Goal: Task Accomplishment & Management: Manage account settings

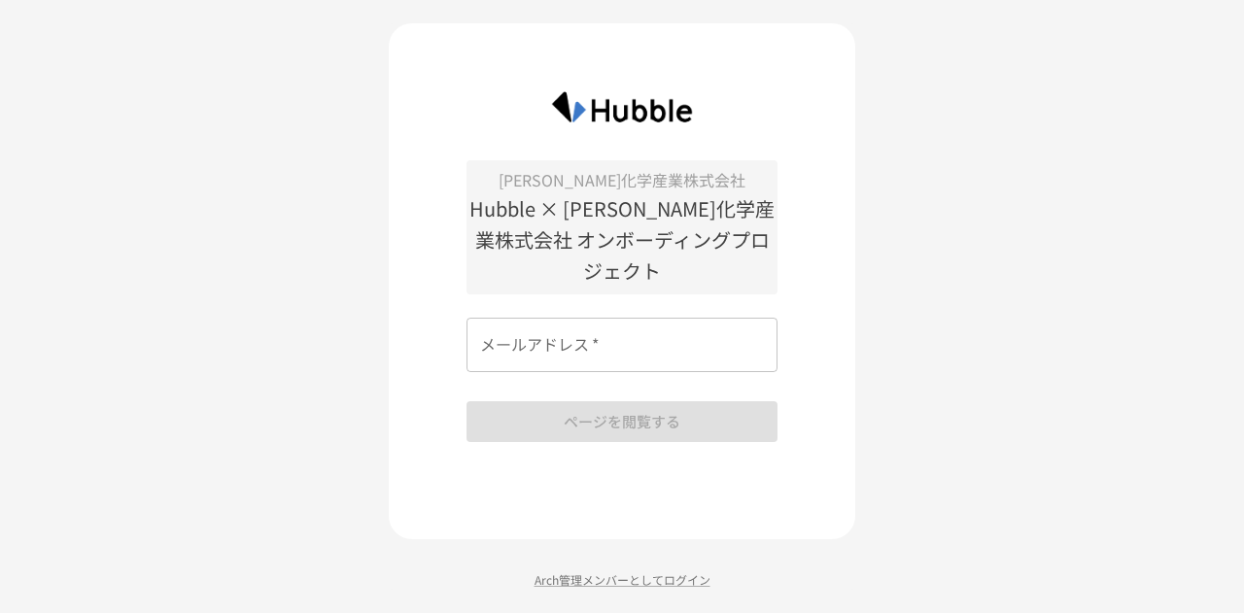
click at [484, 339] on input "メールアドレス   *" at bounding box center [621, 345] width 311 height 54
type input "**********"
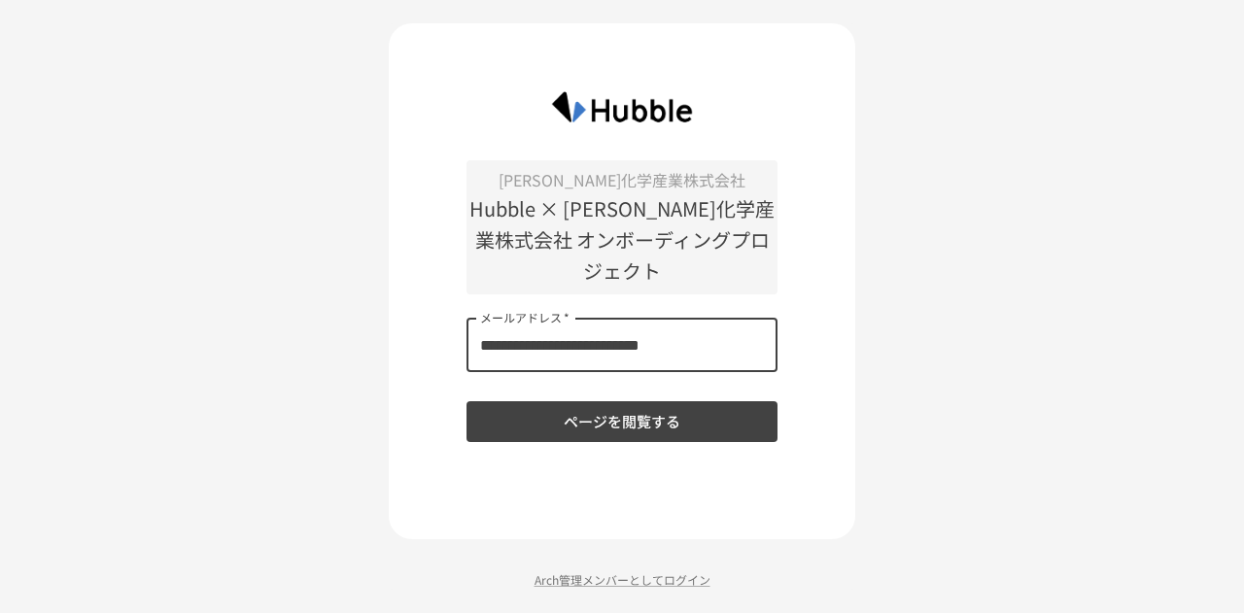
click at [591, 403] on button "ページを閲覧する" at bounding box center [621, 421] width 311 height 41
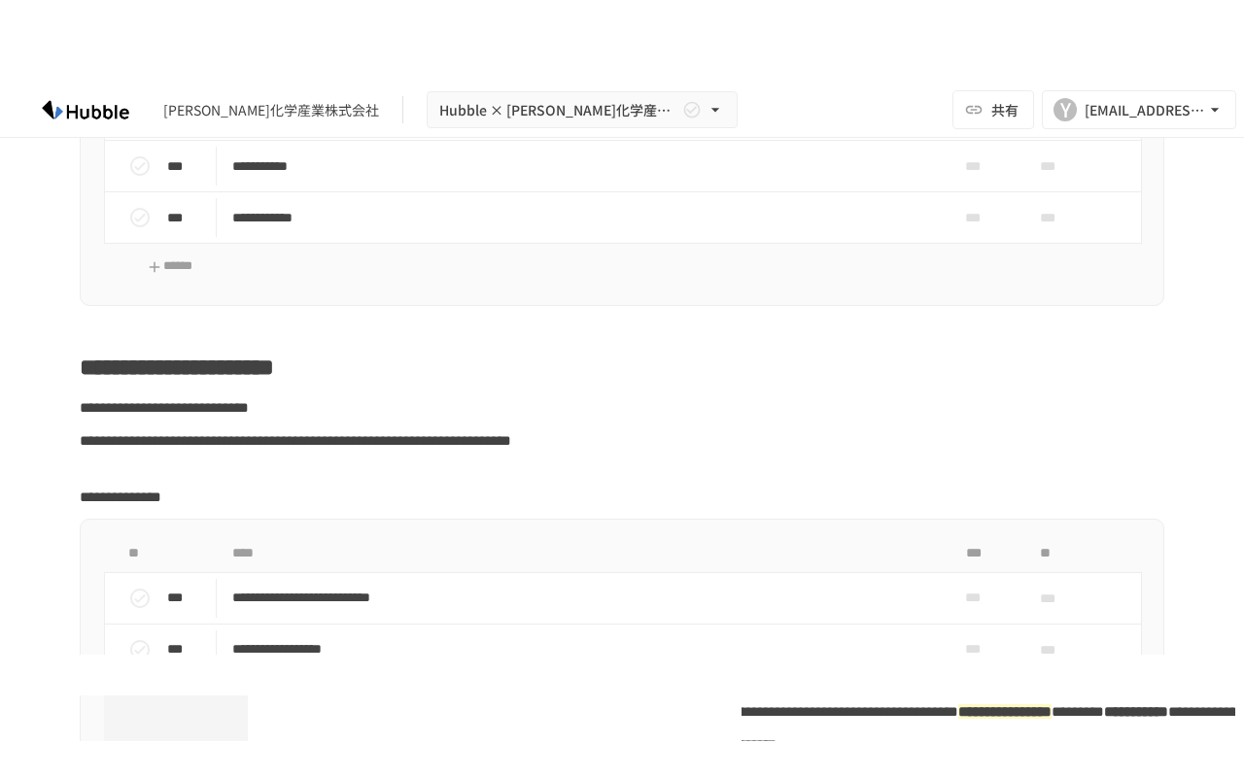
scroll to position [583, 0]
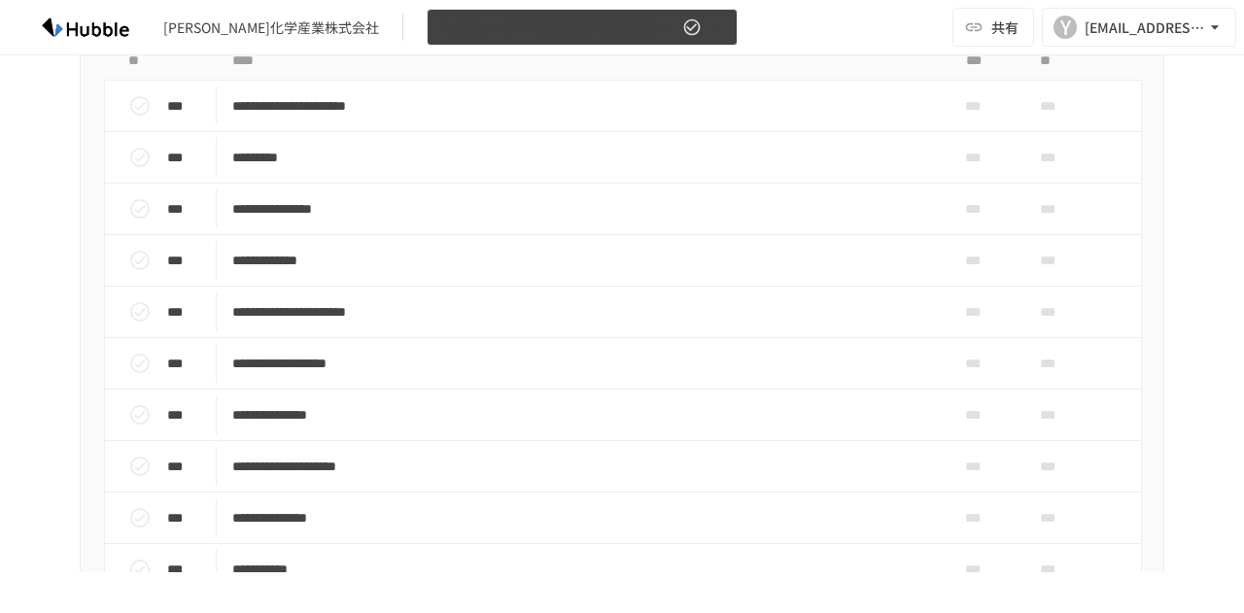
click at [705, 31] on icon "button" at bounding box center [714, 26] width 19 height 19
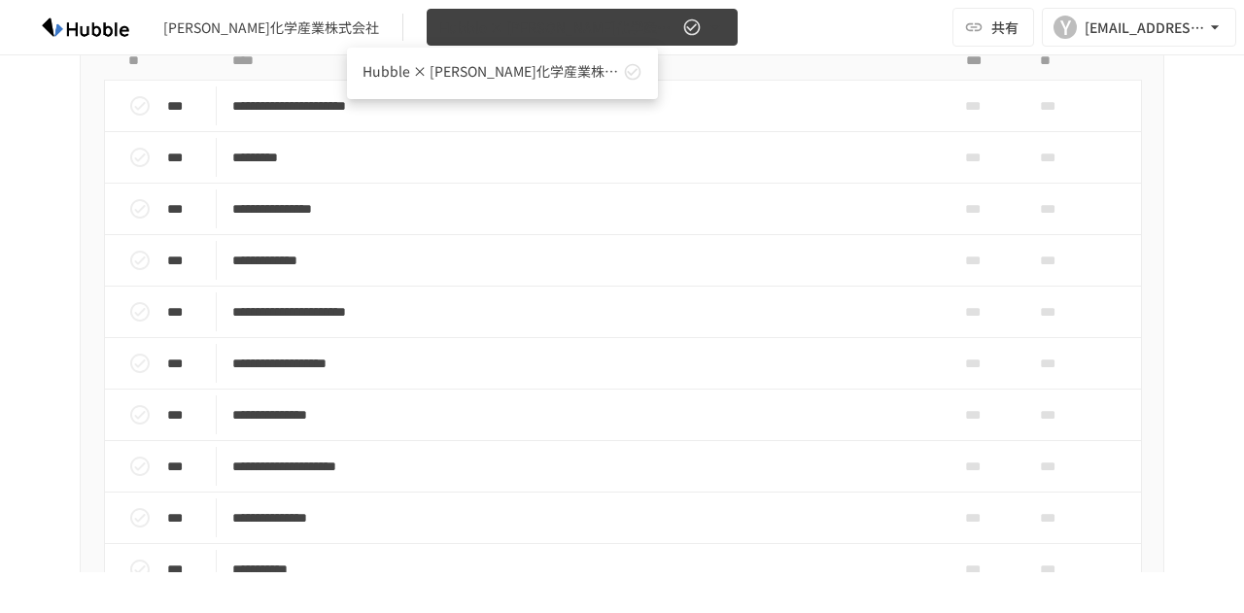
click at [635, 31] on div at bounding box center [622, 306] width 1244 height 613
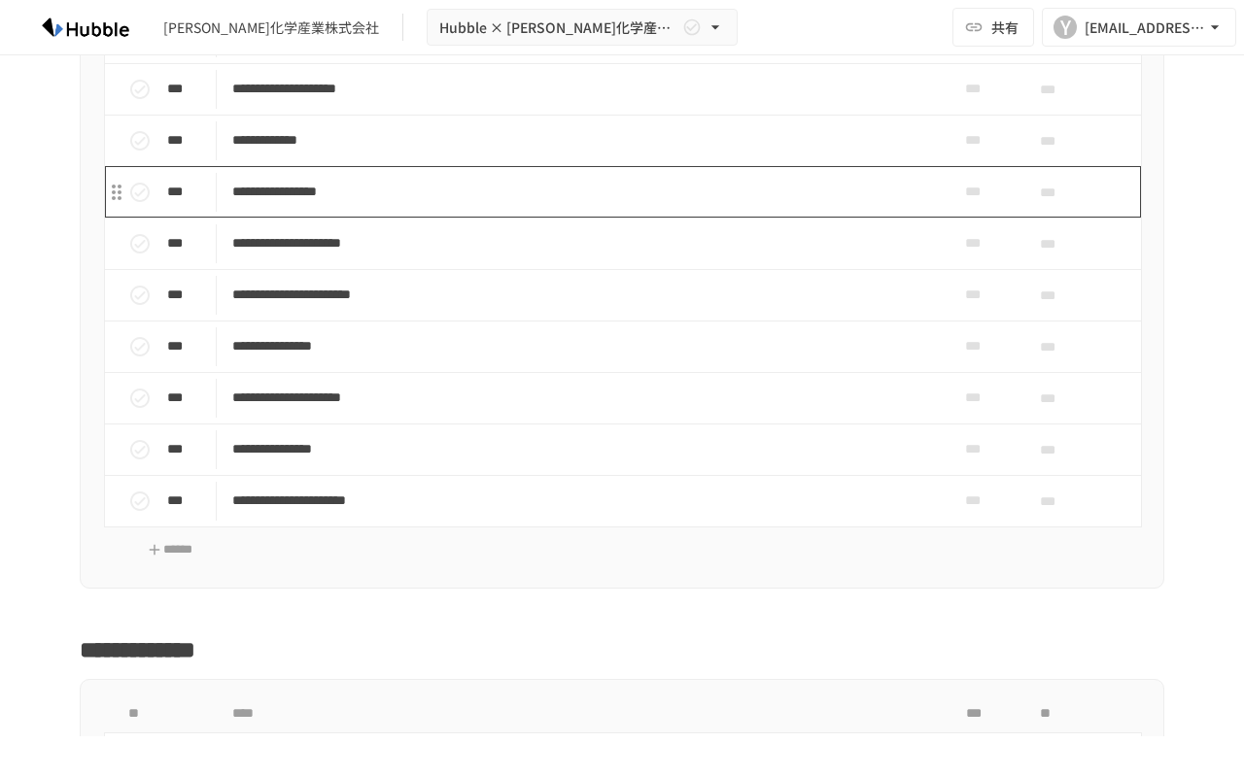
scroll to position [2040, 0]
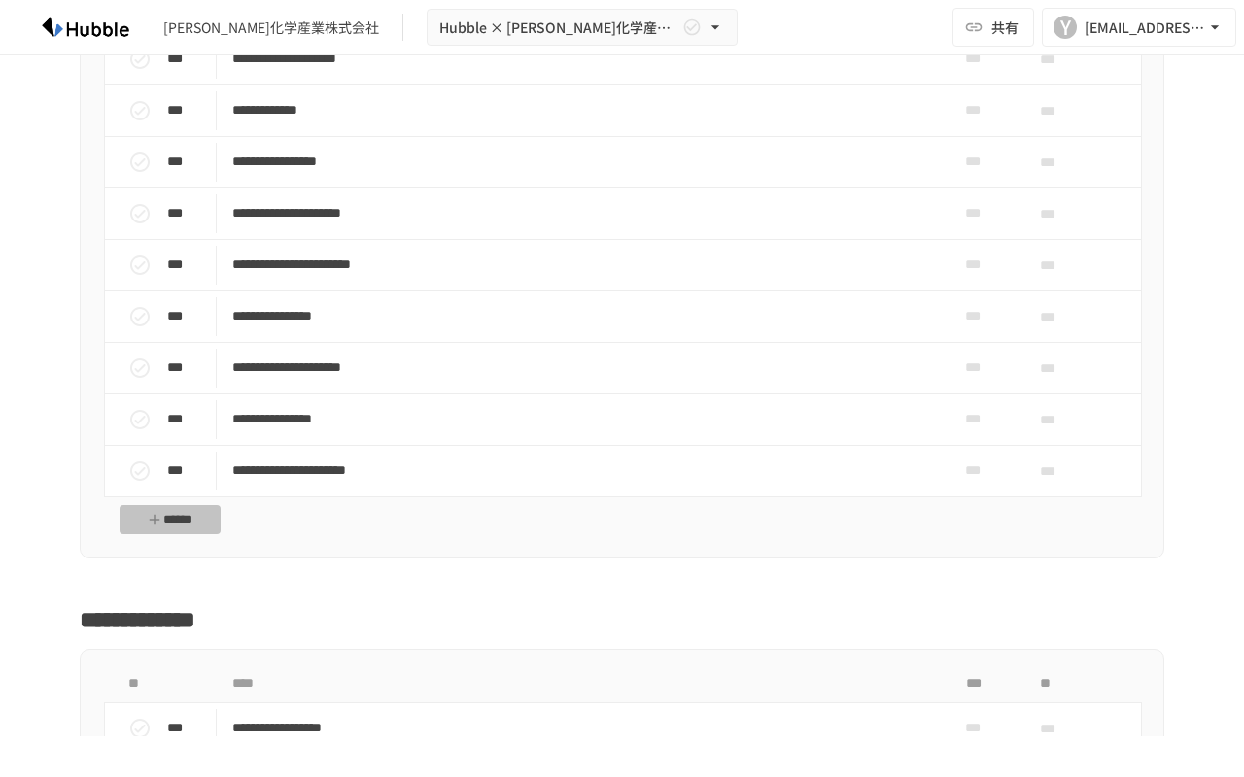
click at [181, 535] on button "******" at bounding box center [170, 520] width 101 height 30
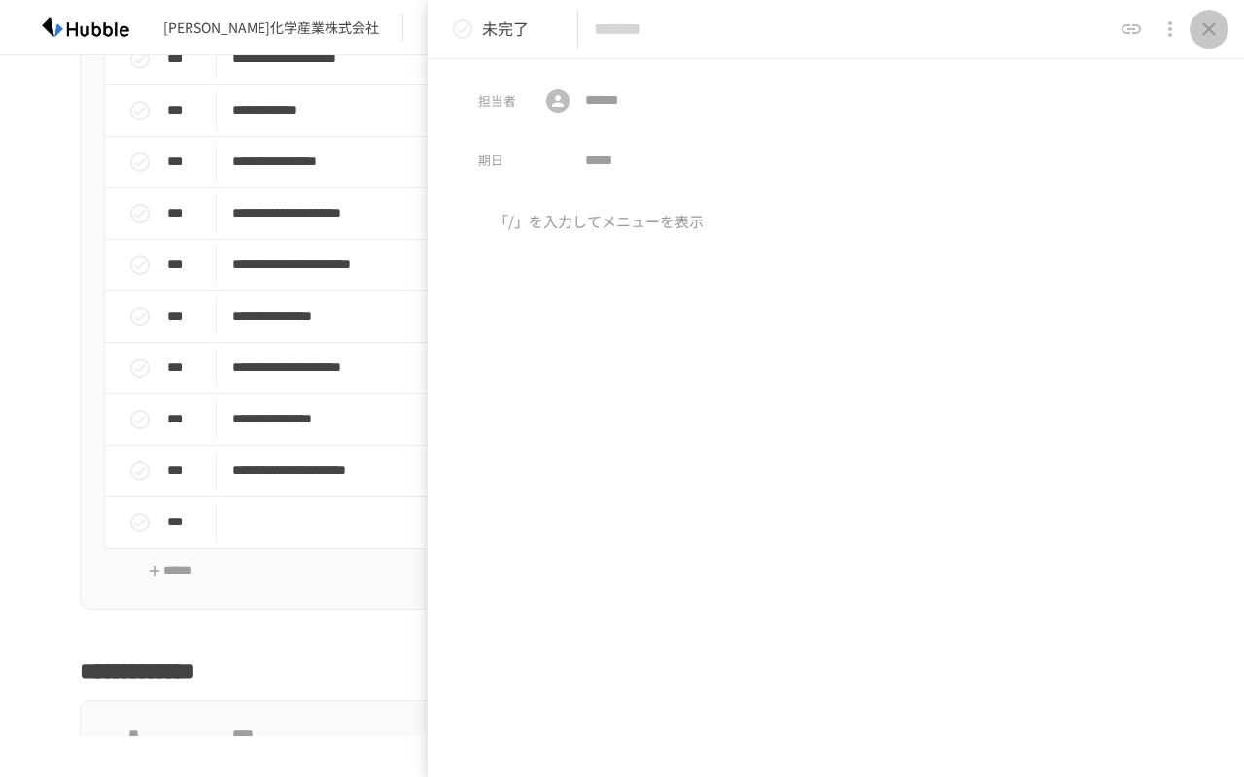
click at [1213, 20] on icon "close drawer" at bounding box center [1208, 28] width 23 height 23
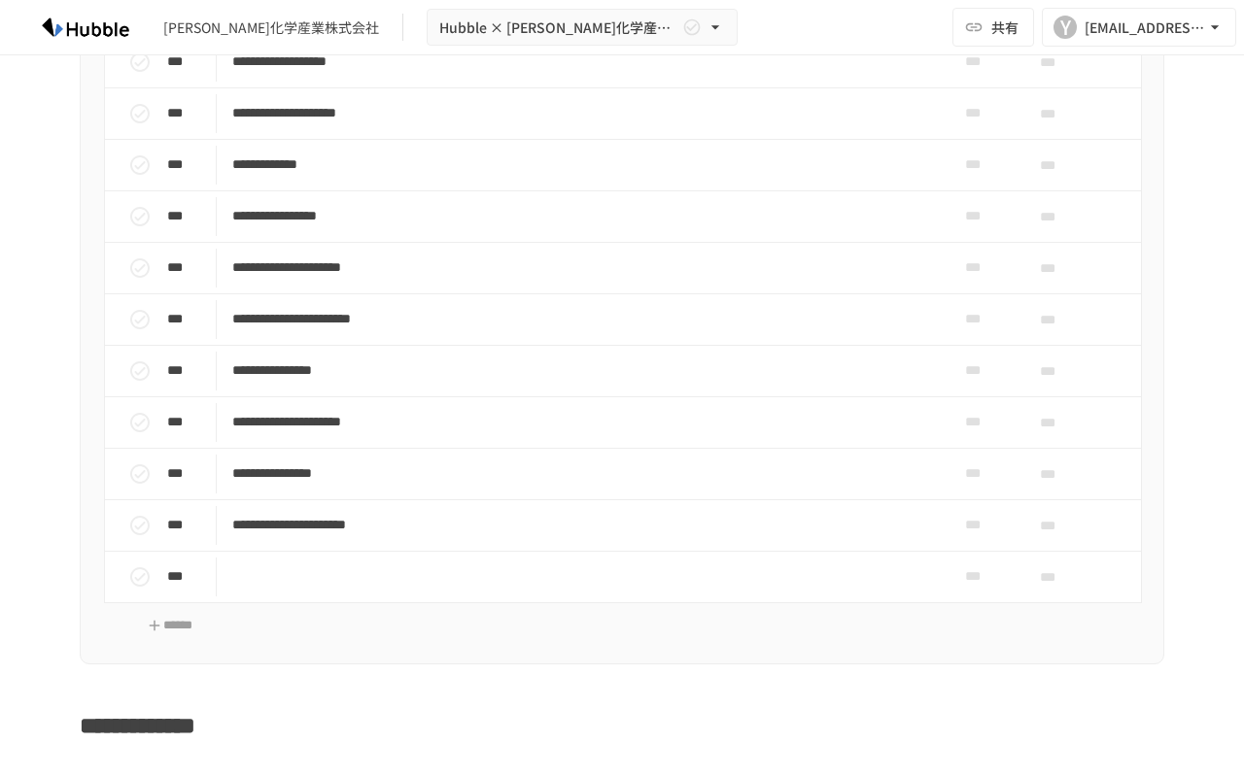
scroll to position [2040, 0]
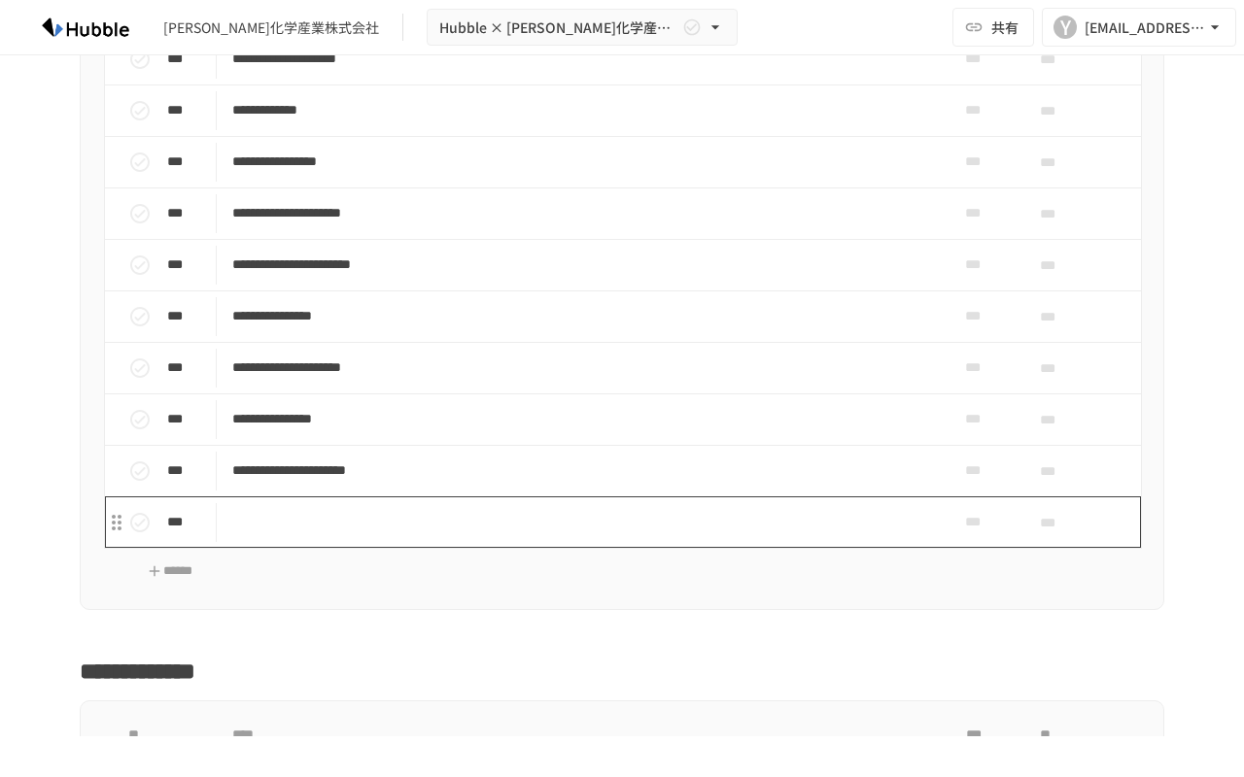
drag, startPoint x: 242, startPoint y: 561, endPoint x: 219, endPoint y: 563, distance: 23.4
click at [219, 548] on td "task table" at bounding box center [582, 521] width 730 height 51
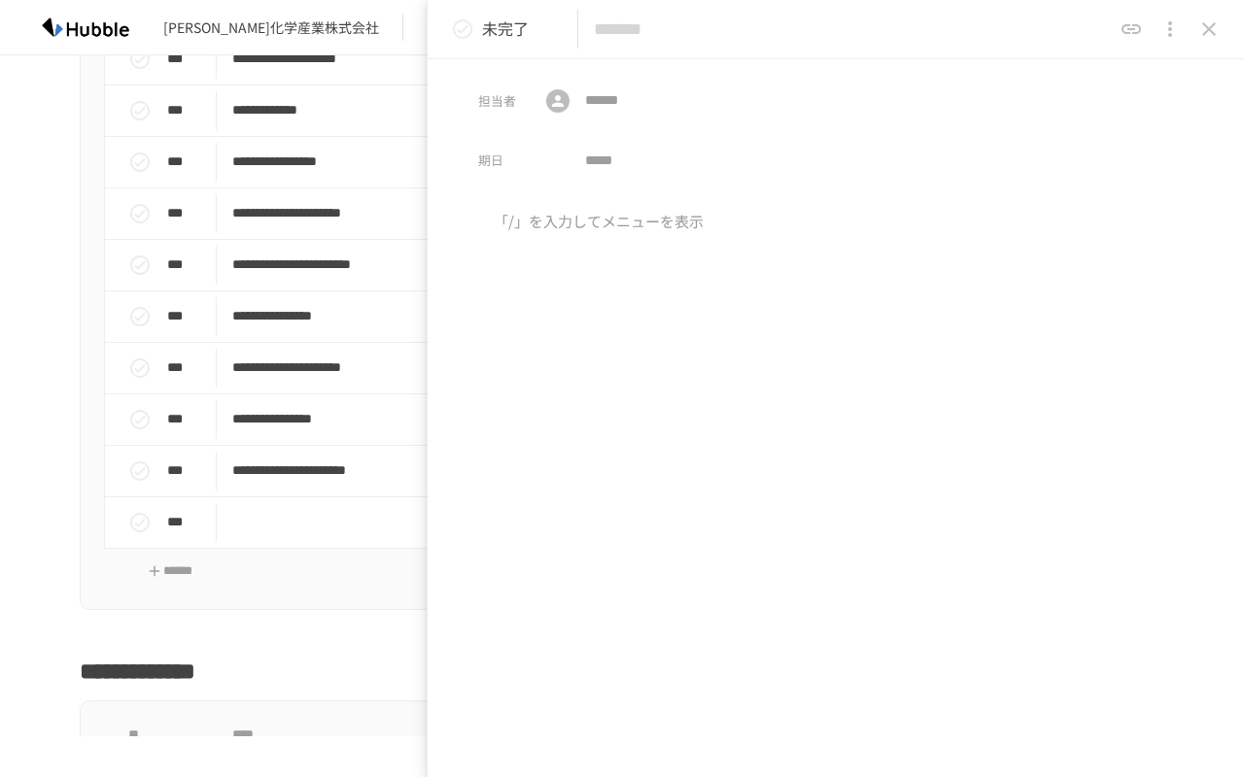
click at [1164, 39] on icon "close drawer" at bounding box center [1169, 28] width 23 height 23
drag, startPoint x: 1176, startPoint y: 64, endPoint x: 1153, endPoint y: 74, distance: 24.4
click at [1176, 62] on p "タスクを削除" at bounding box center [1165, 74] width 93 height 25
